Goal: Communication & Community: Participate in discussion

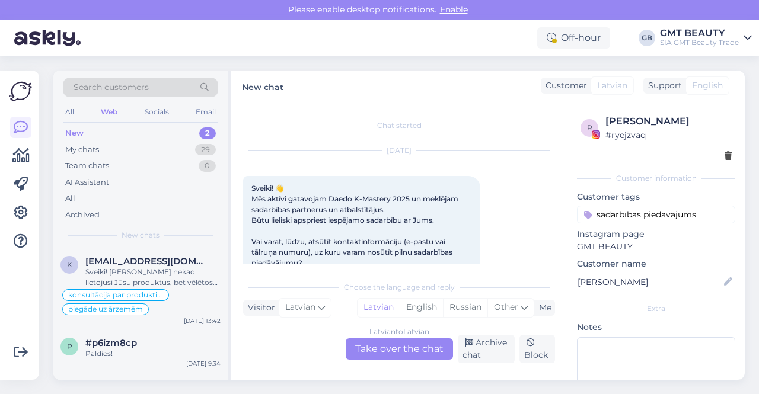
scroll to position [25, 0]
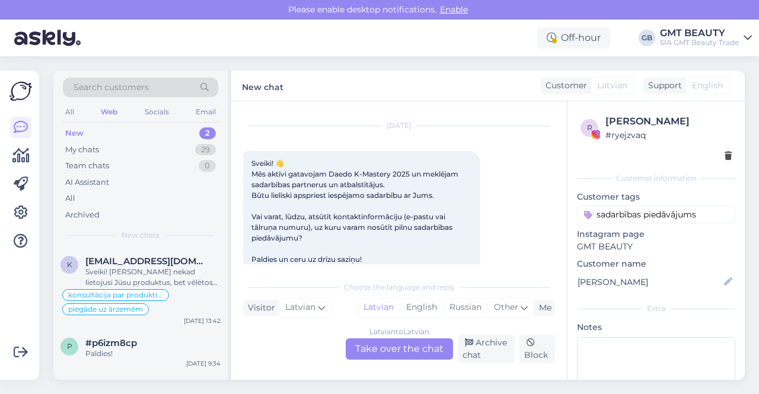
click at [61, 32] on img at bounding box center [47, 38] width 66 height 37
click at [72, 110] on div "All" at bounding box center [70, 111] width 14 height 15
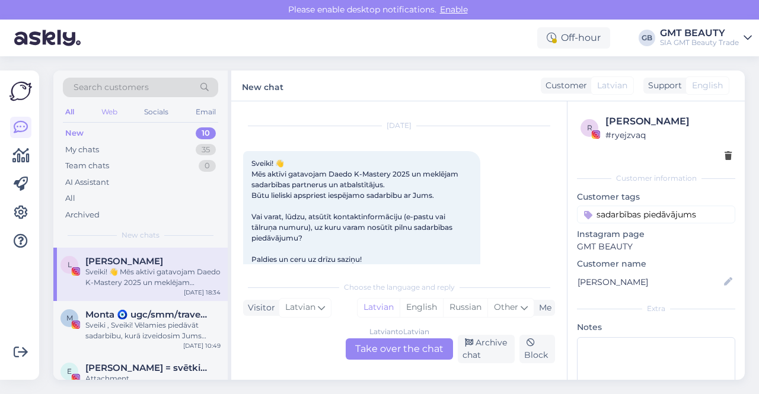
click at [112, 110] on div "Web" at bounding box center [109, 111] width 21 height 15
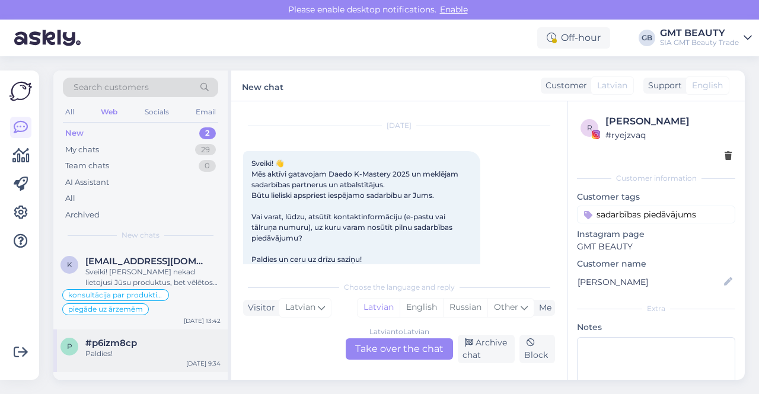
click at [109, 338] on span "#p6izm8cp" at bounding box center [111, 343] width 52 height 11
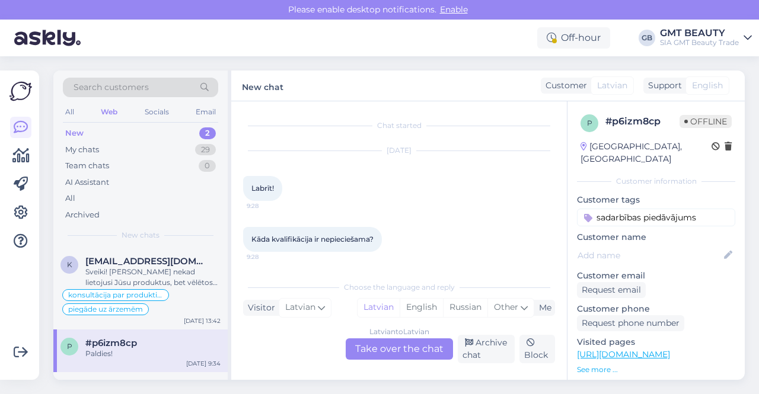
scroll to position [257, 0]
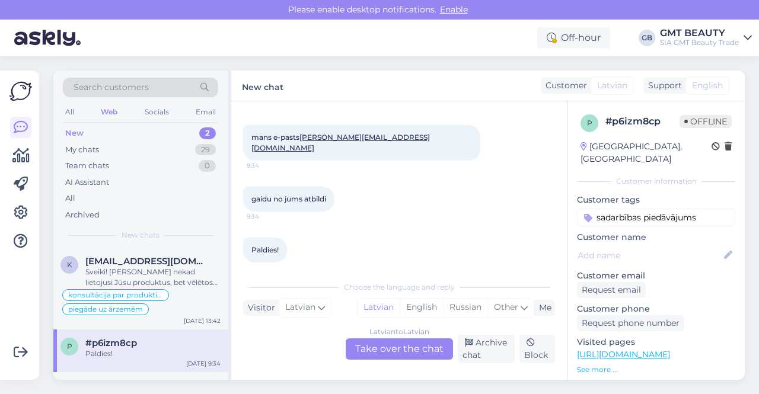
click at [401, 348] on div "Latvian to Latvian Take over the chat" at bounding box center [399, 349] width 107 height 21
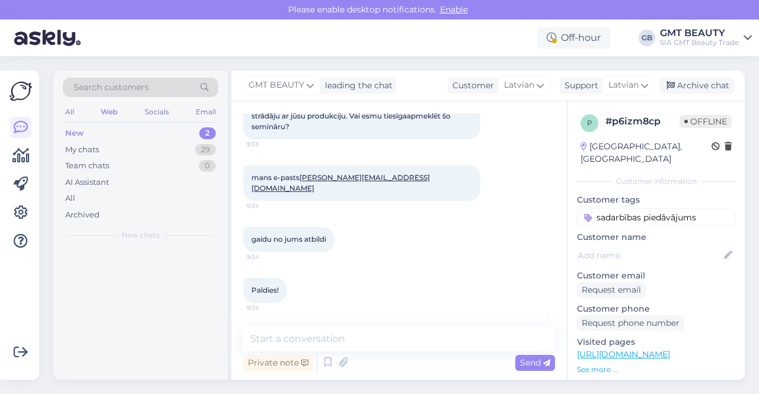
scroll to position [206, 0]
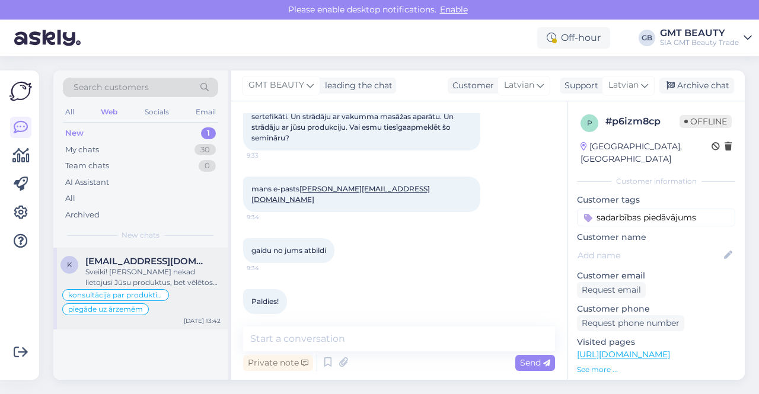
click at [146, 253] on div "k [EMAIL_ADDRESS][DOMAIN_NAME] Sveiki! [PERSON_NAME] nekad lietojusi Jūsu produ…" at bounding box center [140, 289] width 174 height 82
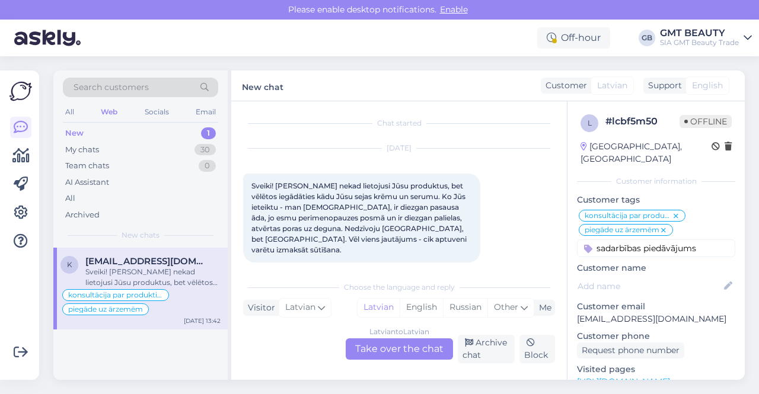
click at [388, 346] on div "Latvian to Latvian Take over the chat" at bounding box center [399, 349] width 107 height 21
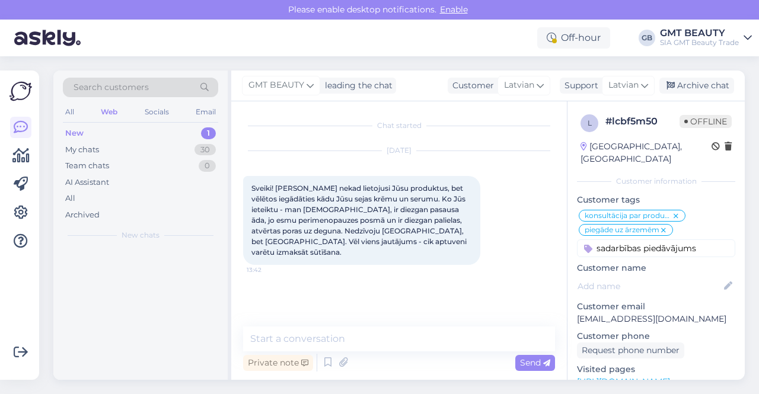
scroll to position [0, 0]
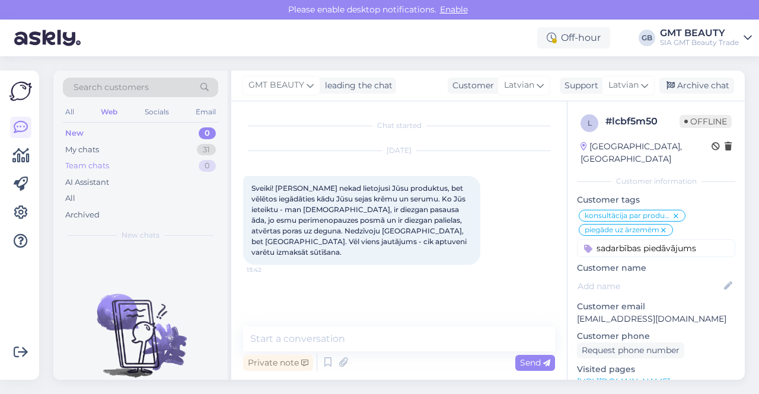
click at [95, 162] on div "Team chats" at bounding box center [87, 166] width 44 height 12
click at [95, 162] on div "Team chats" at bounding box center [88, 166] width 47 height 12
click at [89, 149] on div "My chats" at bounding box center [82, 150] width 34 height 12
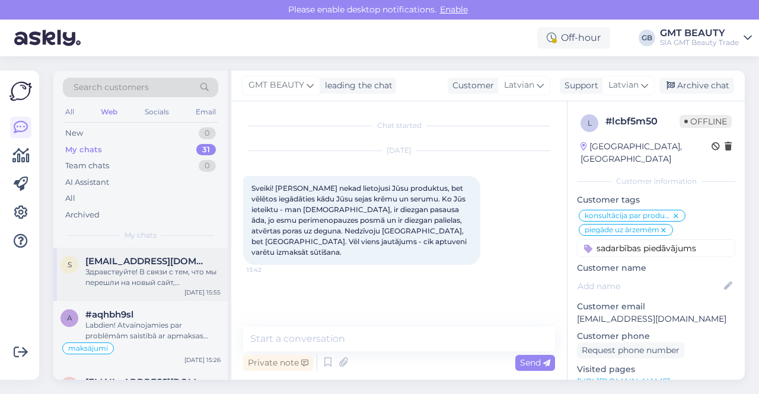
click at [136, 268] on div "Здравствуйте! В связи с тем, что мы перешли на новый сайт, необходимо создать н…" at bounding box center [152, 277] width 135 height 21
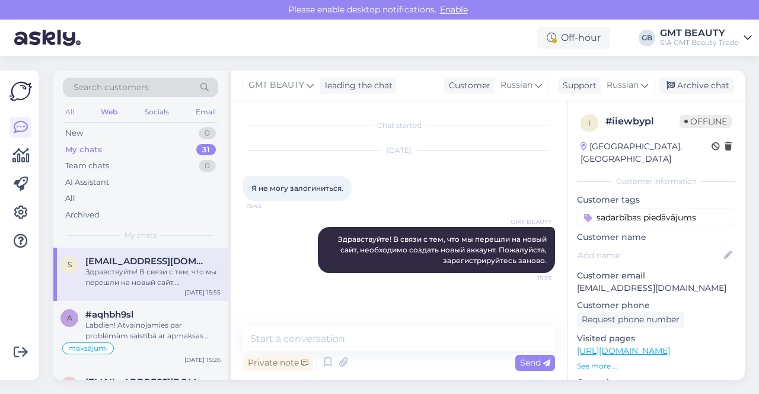
click at [72, 109] on div "All" at bounding box center [70, 111] width 14 height 15
click at [83, 129] on div "New 8" at bounding box center [140, 133] width 155 height 17
